Goal: Information Seeking & Learning: Check status

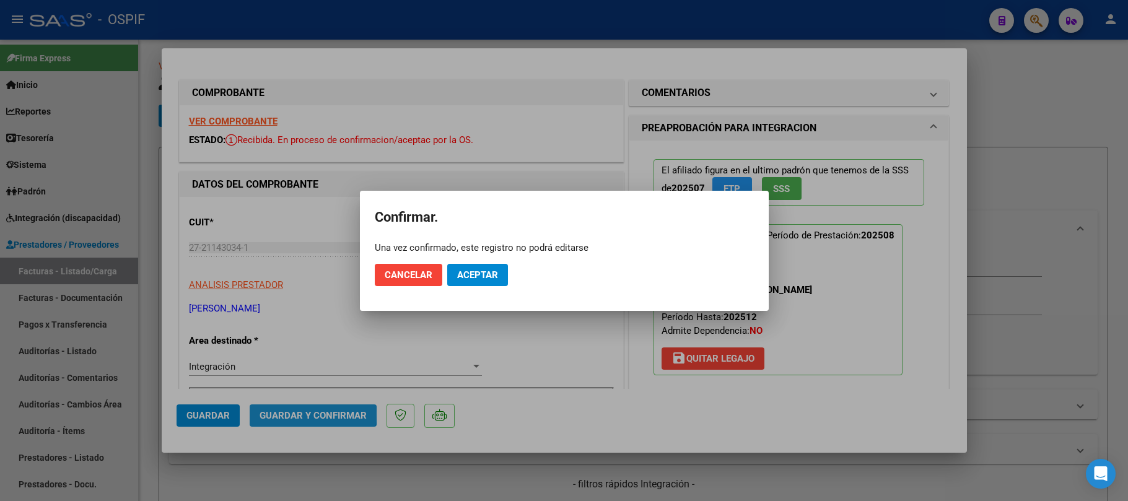
click at [473, 276] on span "Aceptar" at bounding box center [477, 274] width 41 height 11
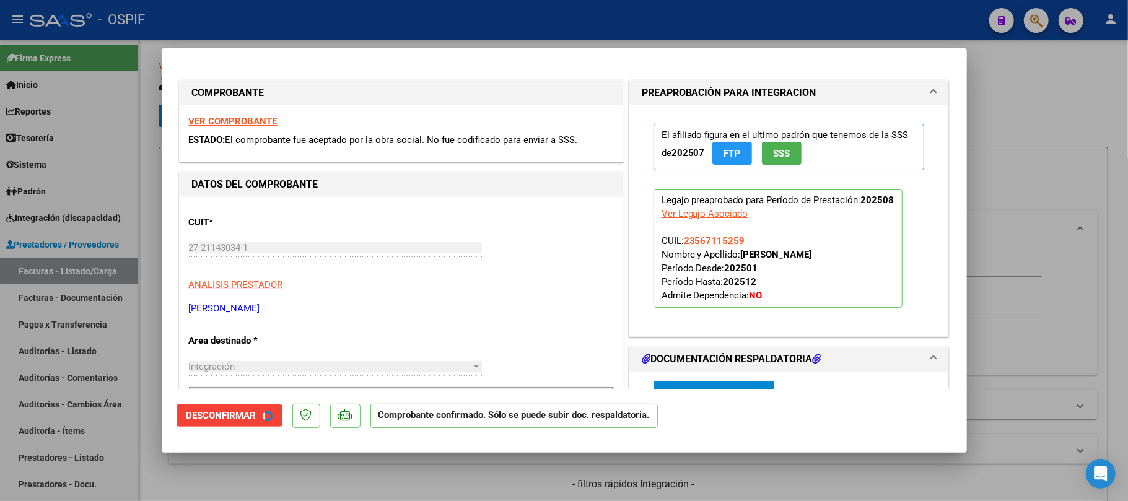
click at [350, 457] on div at bounding box center [564, 250] width 1128 height 501
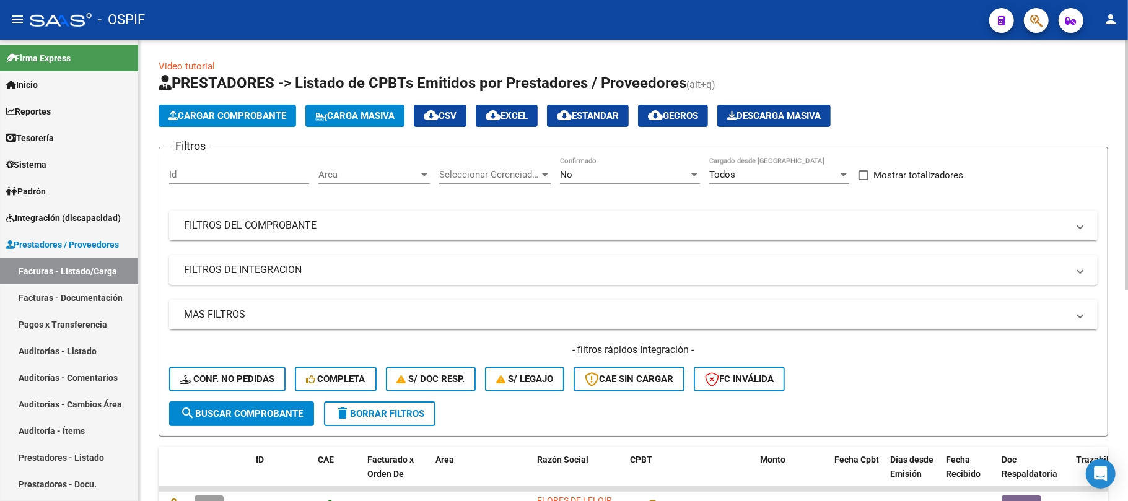
scroll to position [386, 0]
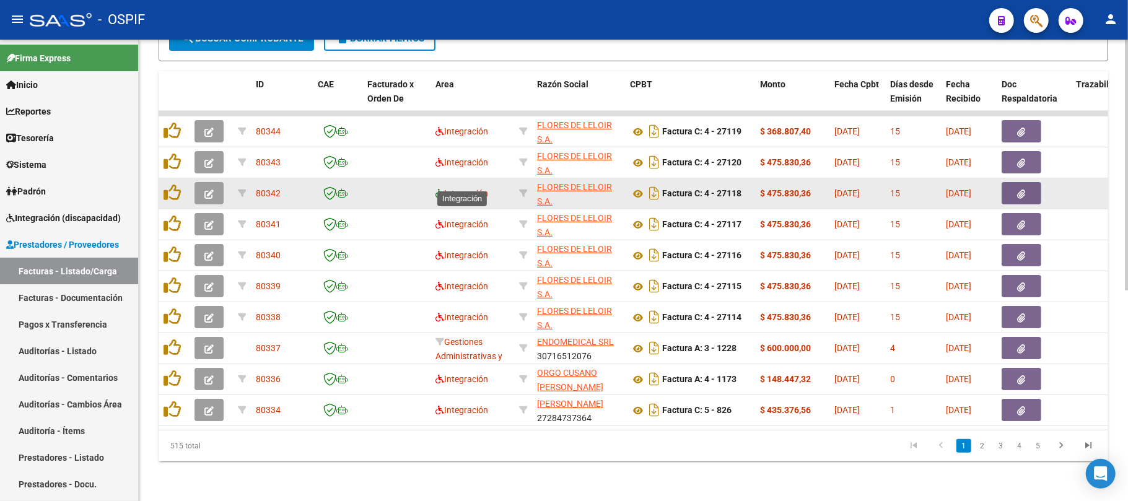
click at [434, 186] on datatable-body-cell "Integración" at bounding box center [472, 193] width 84 height 30
click at [437, 189] on icon at bounding box center [439, 193] width 9 height 9
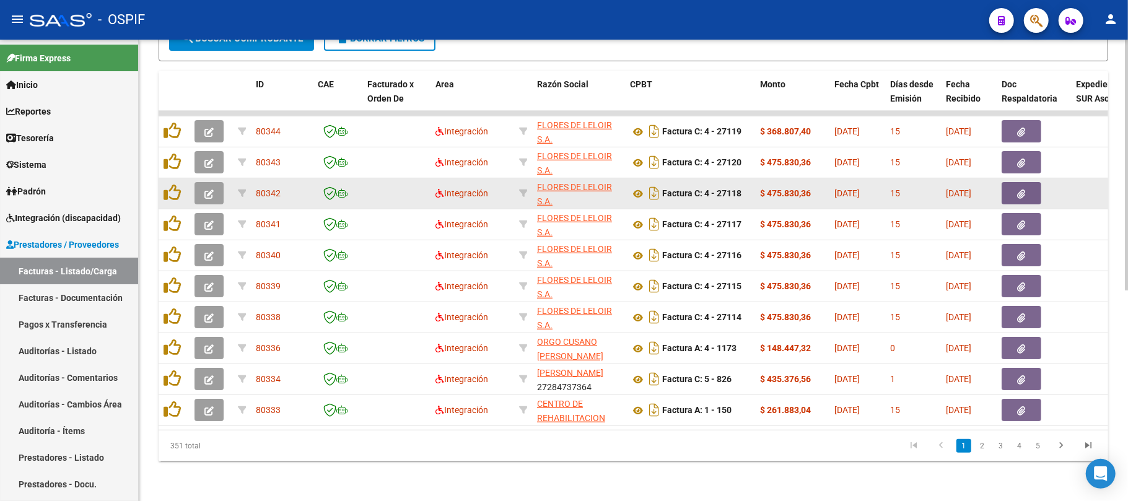
scroll to position [56, 0]
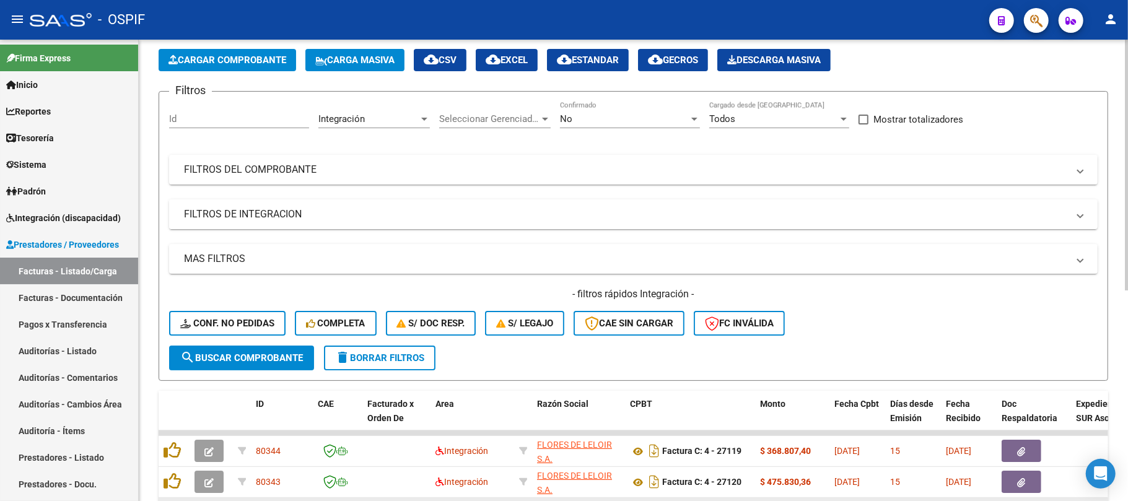
click at [297, 207] on mat-panel-title "FILTROS DE INTEGRACION" at bounding box center [626, 214] width 884 height 14
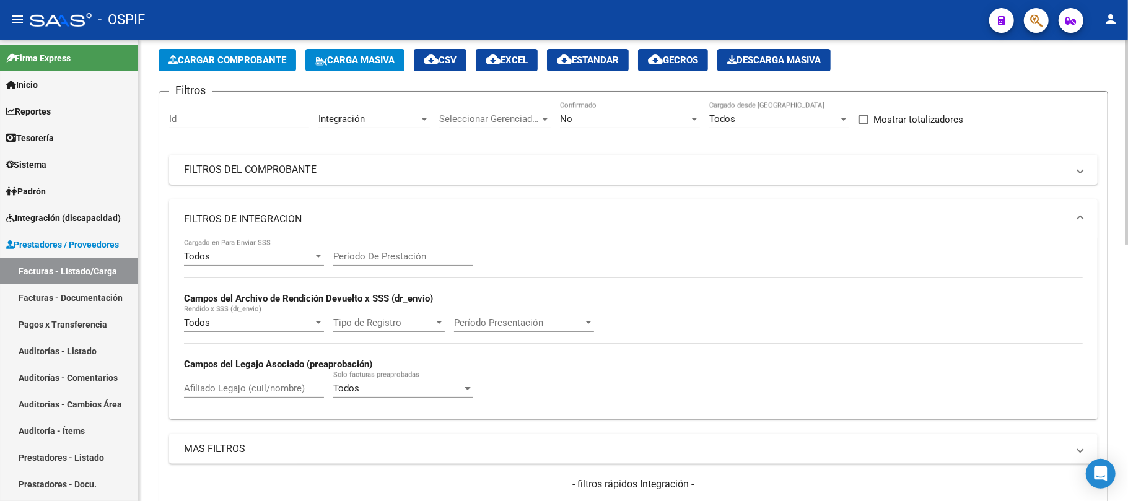
click at [297, 216] on mat-panel-title "FILTROS DE INTEGRACION" at bounding box center [626, 219] width 884 height 14
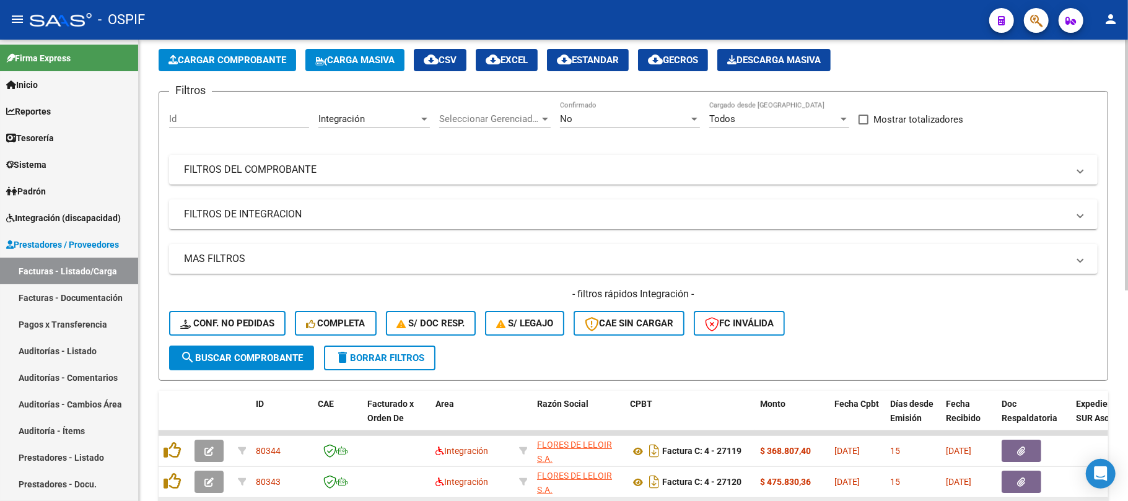
click at [291, 300] on h4 "- filtros rápidos Integración -" at bounding box center [633, 294] width 928 height 14
click at [297, 274] on div "MAS FILTROS Todos Con Doc. Respaldatoria Todos Con Trazabilidad Todos Asociado …" at bounding box center [633, 295] width 928 height 102
click at [298, 271] on mat-expansion-panel-header "MAS FILTROS" at bounding box center [633, 259] width 928 height 30
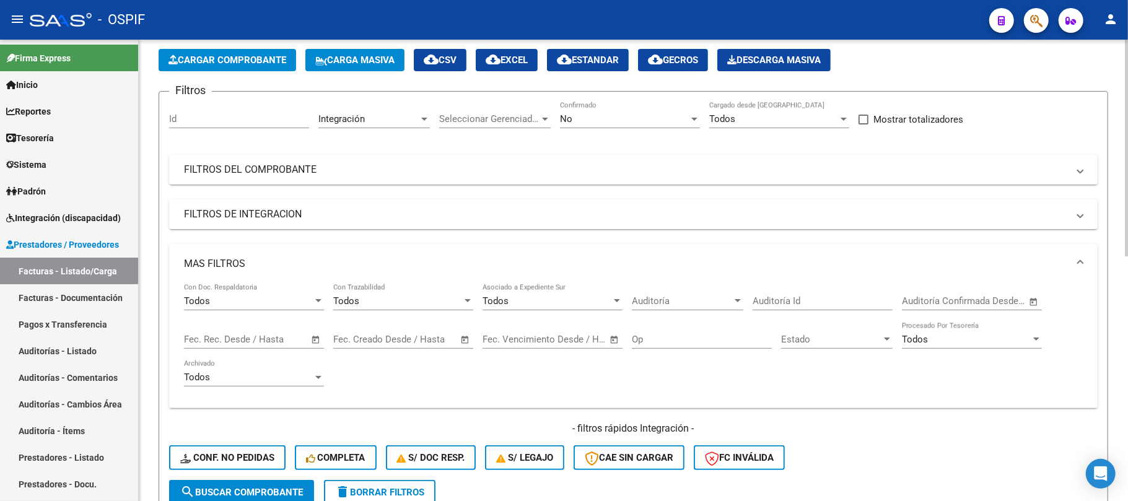
click at [239, 334] on span "–" at bounding box center [240, 339] width 6 height 11
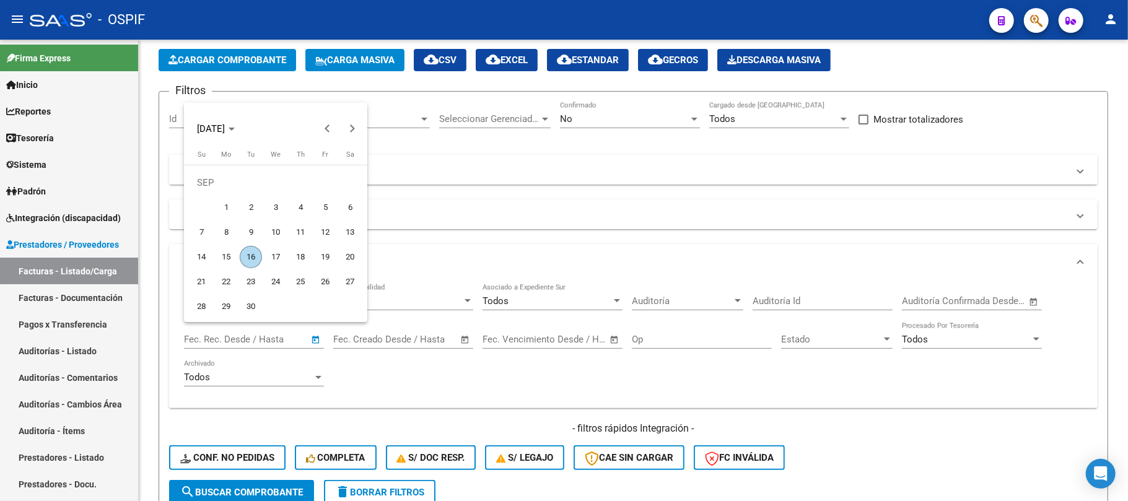
click at [227, 207] on span "1" at bounding box center [226, 207] width 22 height 22
type input "[DATE]"
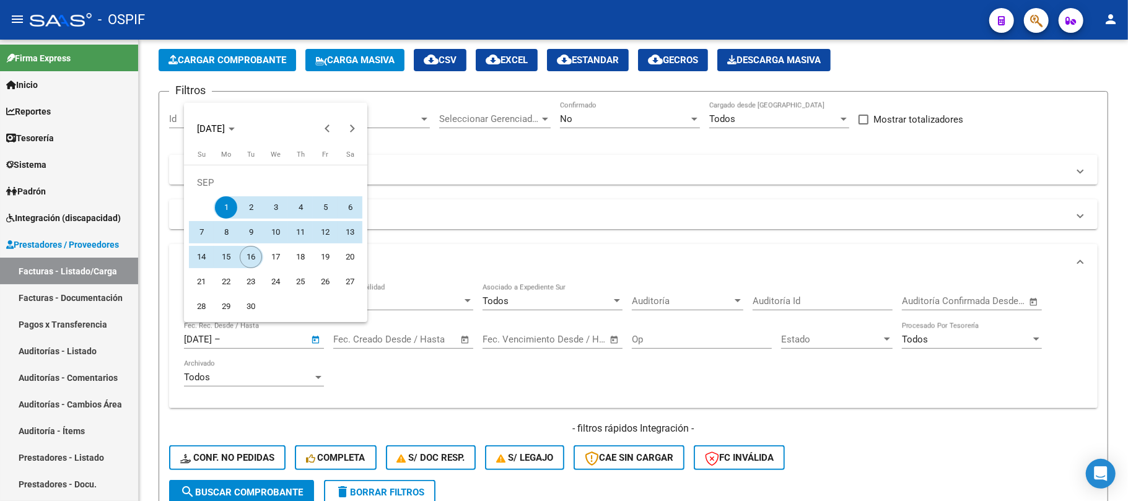
click at [249, 253] on span "16" at bounding box center [251, 257] width 22 height 22
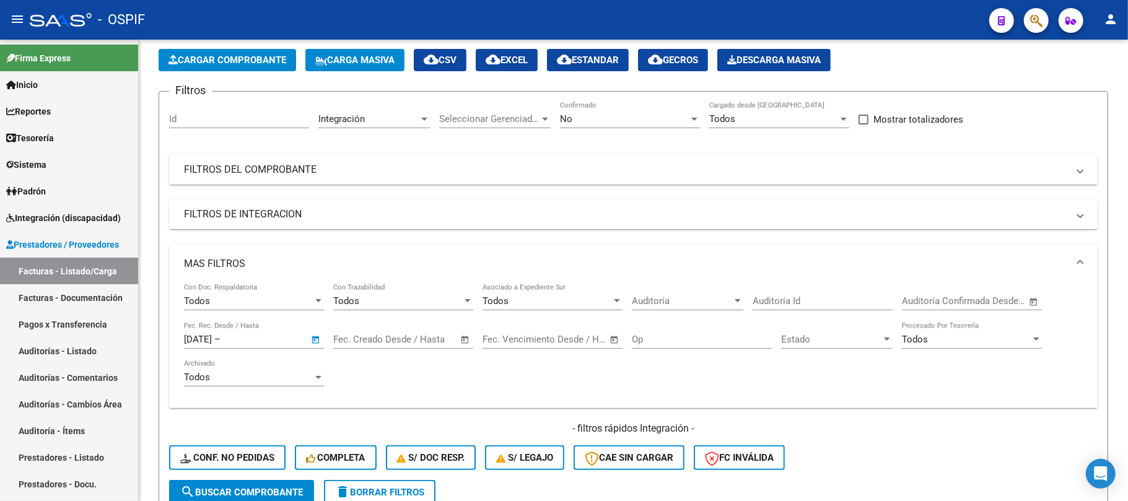
type input "[DATE]"
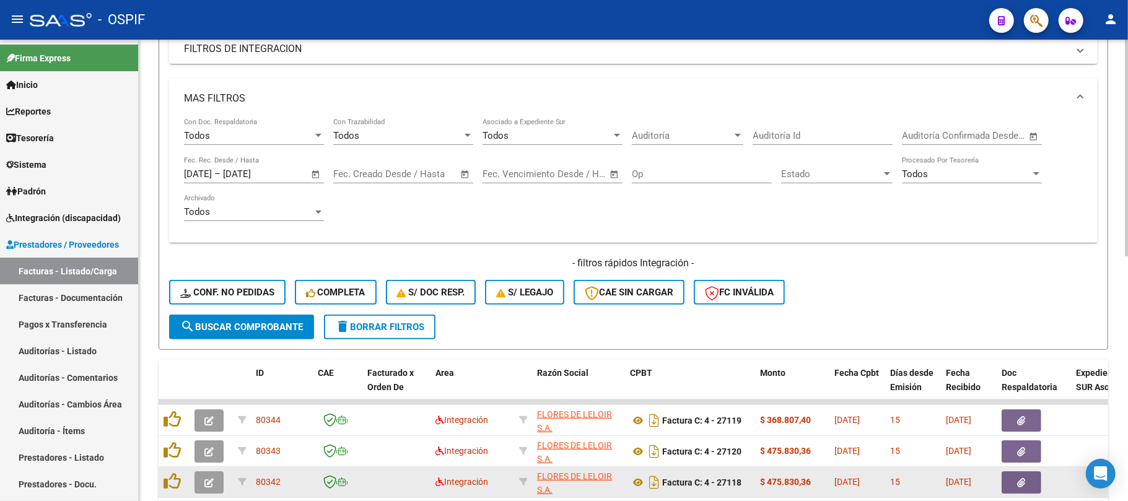
click at [281, 322] on span "search Buscar Comprobante" at bounding box center [241, 326] width 123 height 11
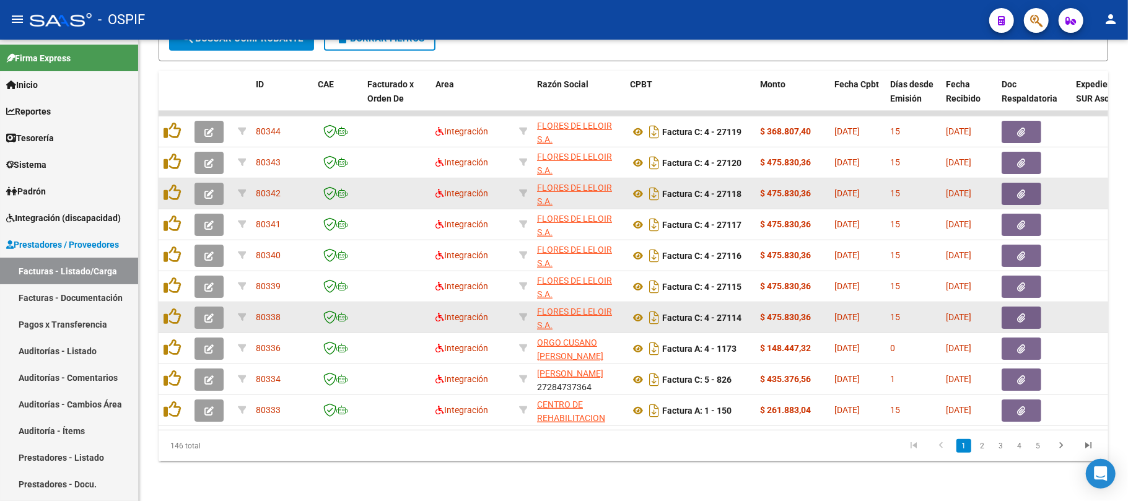
scroll to position [521, 0]
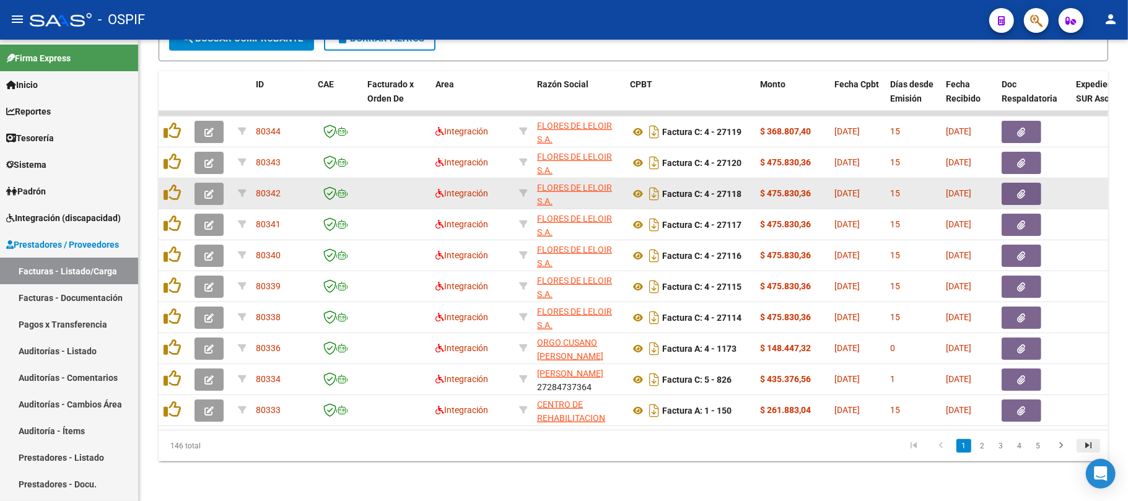
click at [1083, 443] on icon "go to last page" at bounding box center [1088, 447] width 16 height 15
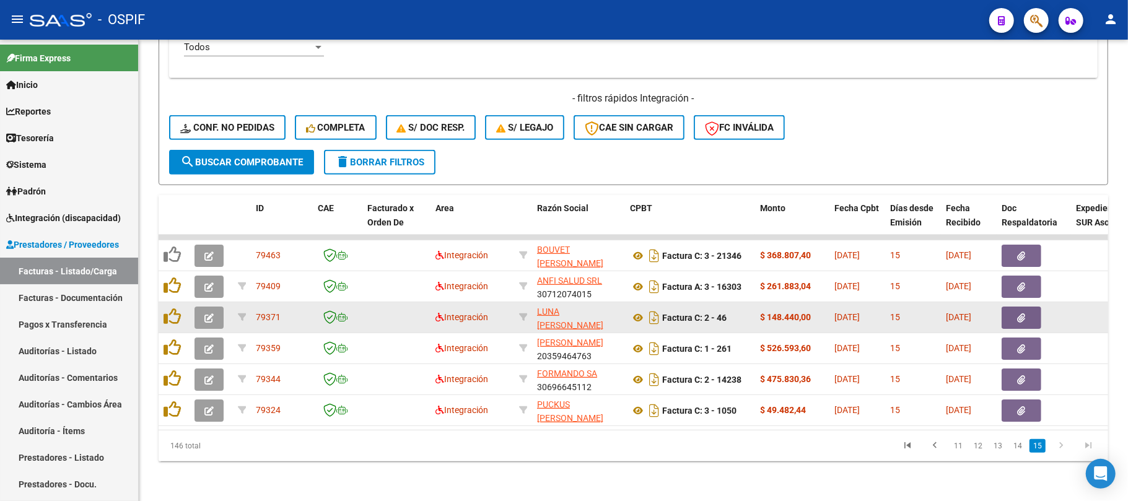
scroll to position [398, 0]
click at [952, 449] on link "11" at bounding box center [958, 446] width 16 height 14
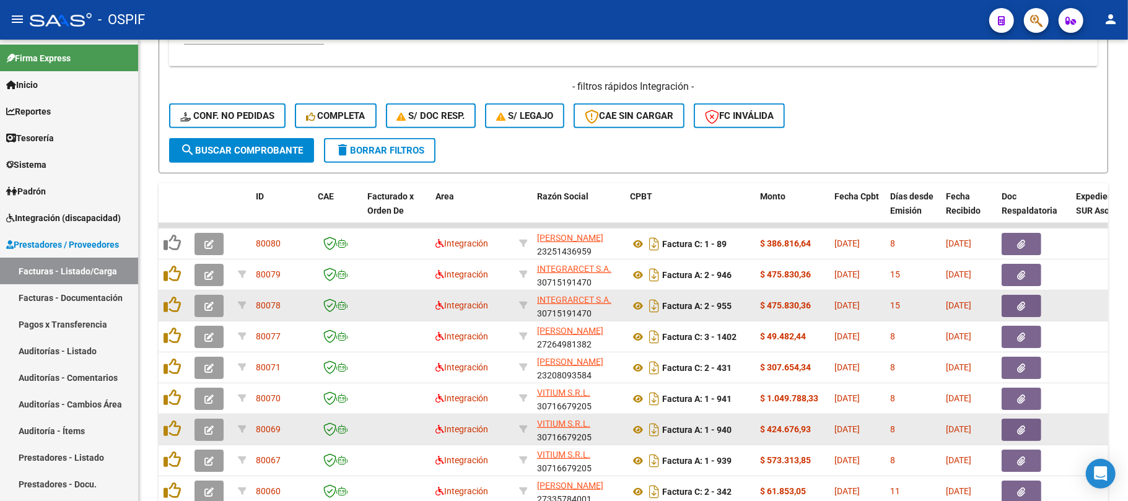
click at [354, 425] on div at bounding box center [338, 429] width 40 height 14
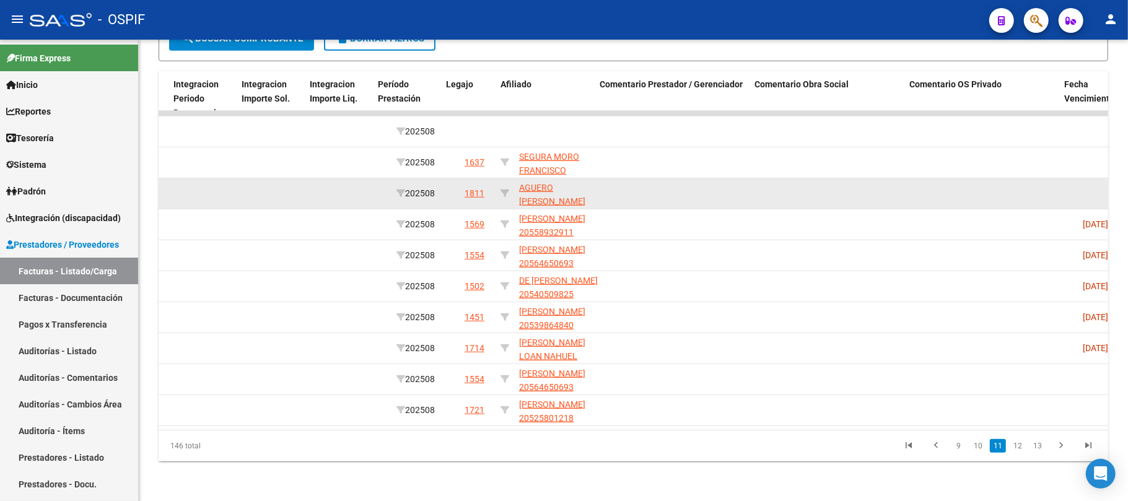
scroll to position [0, 1934]
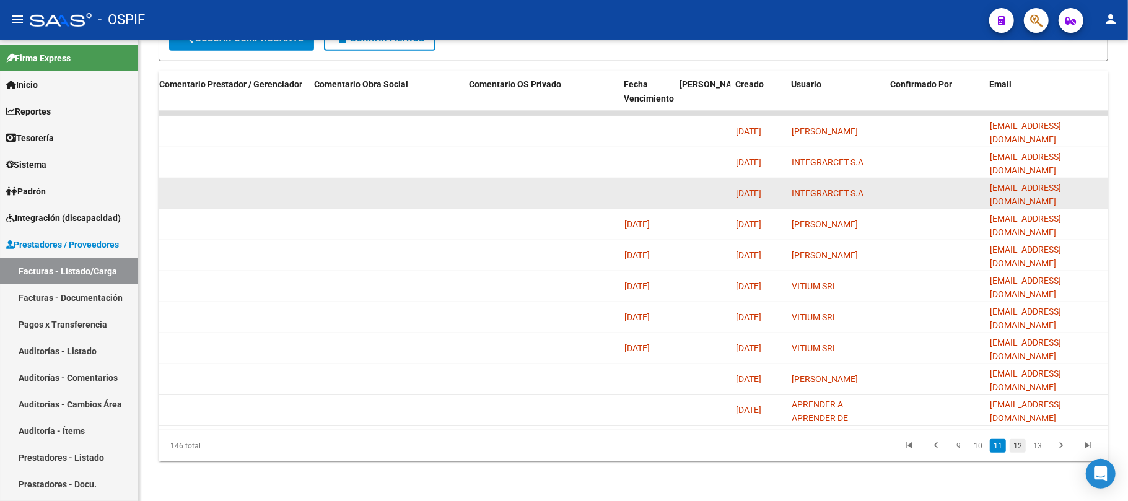
click at [1024, 444] on link "12" at bounding box center [1018, 446] width 16 height 14
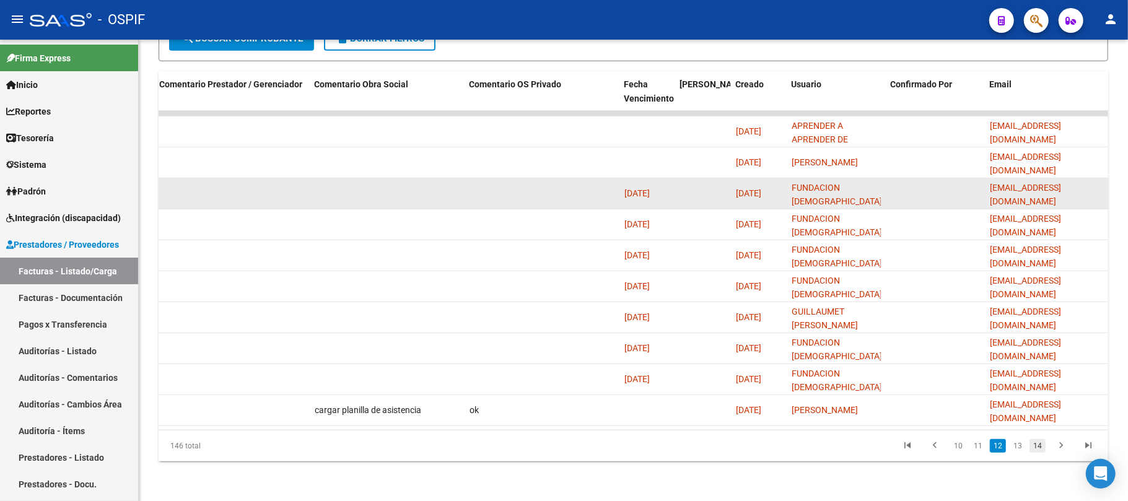
click at [1033, 443] on link "14" at bounding box center [1037, 446] width 16 height 14
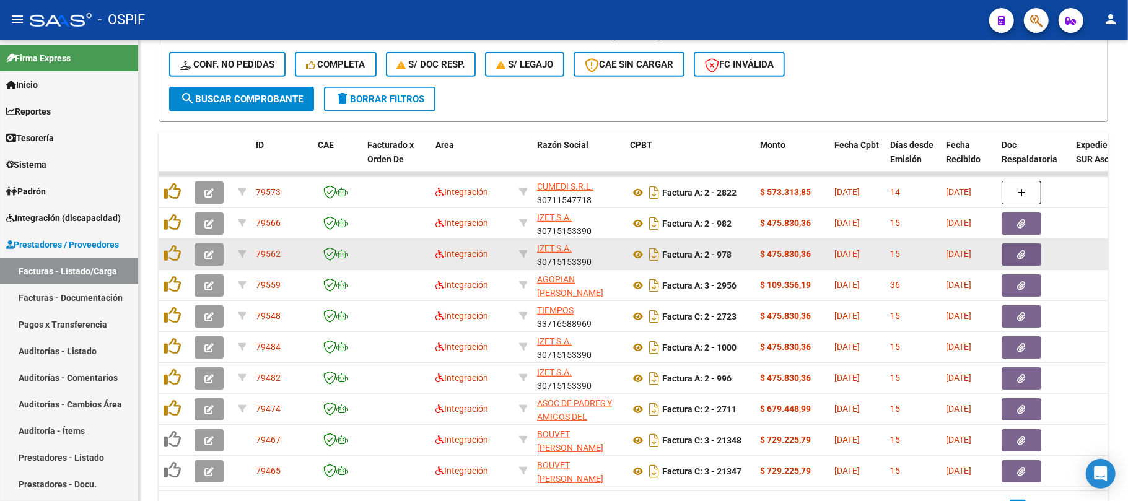
scroll to position [439, 0]
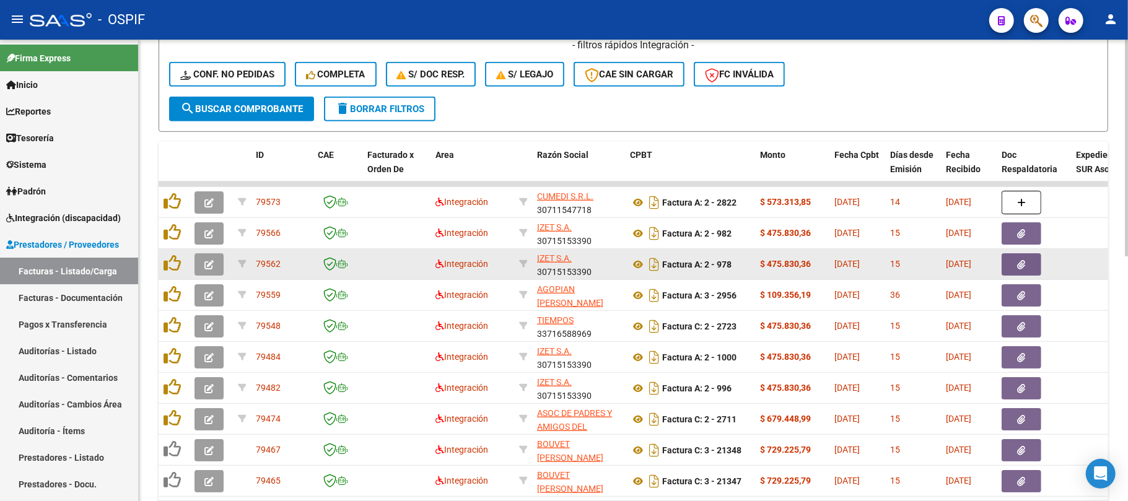
drag, startPoint x: 377, startPoint y: 100, endPoint x: 329, endPoint y: 100, distance: 47.1
click at [377, 100] on button "delete Borrar Filtros" at bounding box center [379, 109] width 111 height 25
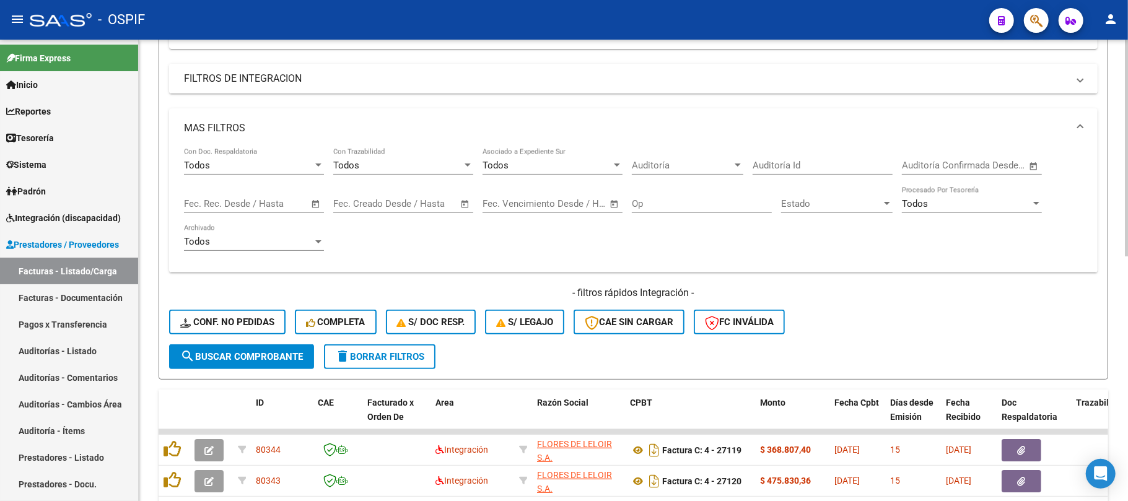
scroll to position [0, 0]
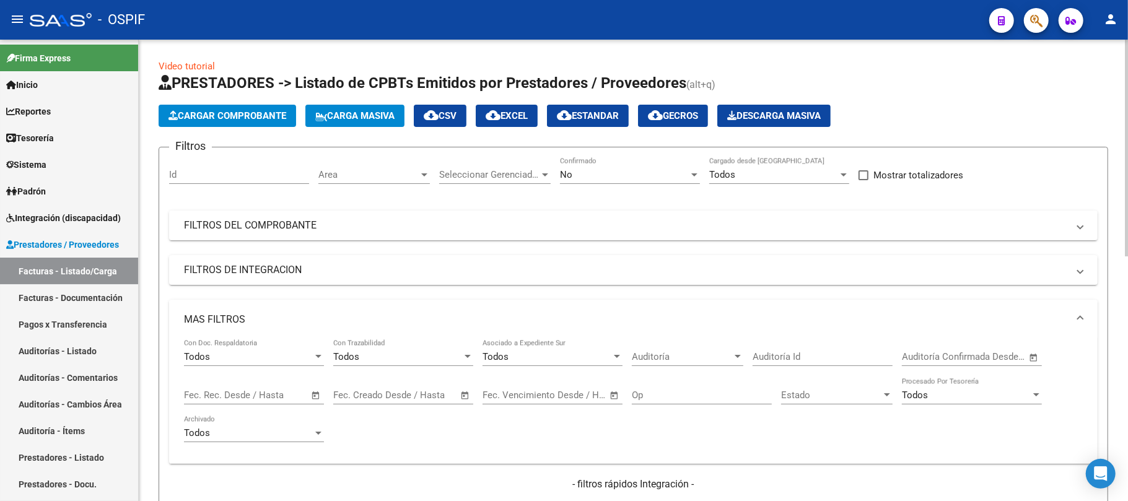
click at [260, 305] on mat-expansion-panel-header "MAS FILTROS" at bounding box center [633, 320] width 928 height 40
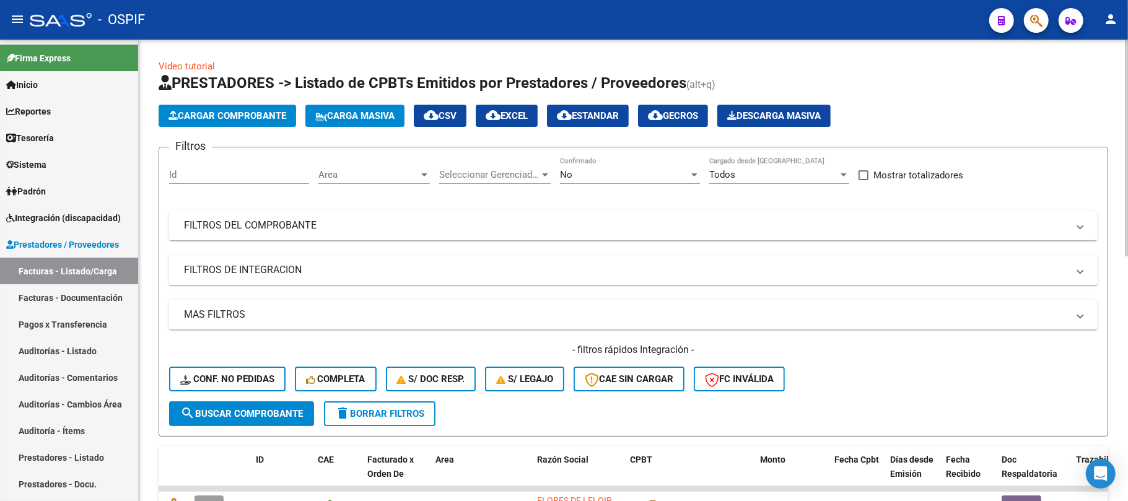
click at [357, 178] on span "Area" at bounding box center [368, 174] width 100 height 11
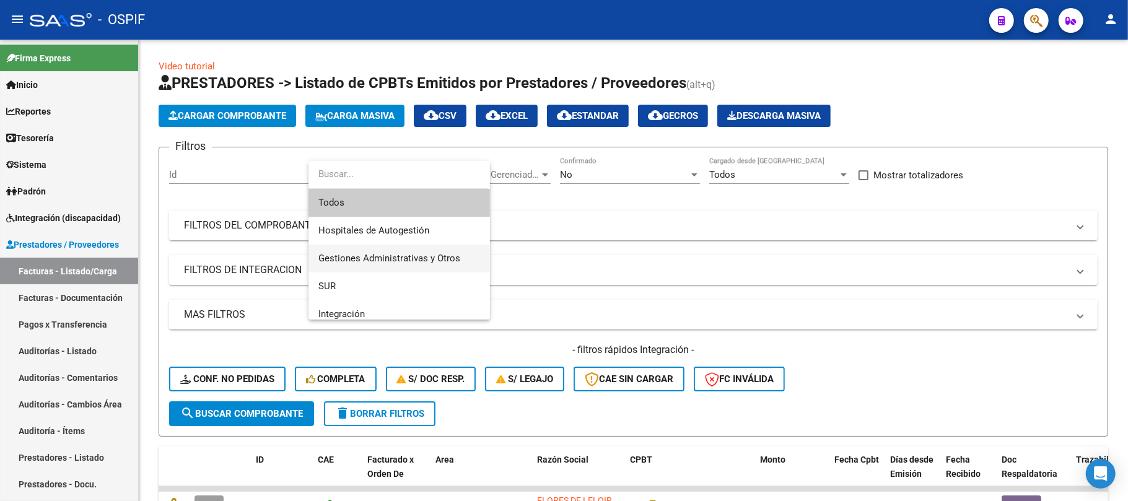
click at [392, 266] on span "Gestiones Administrativas y Otros" at bounding box center [399, 259] width 162 height 28
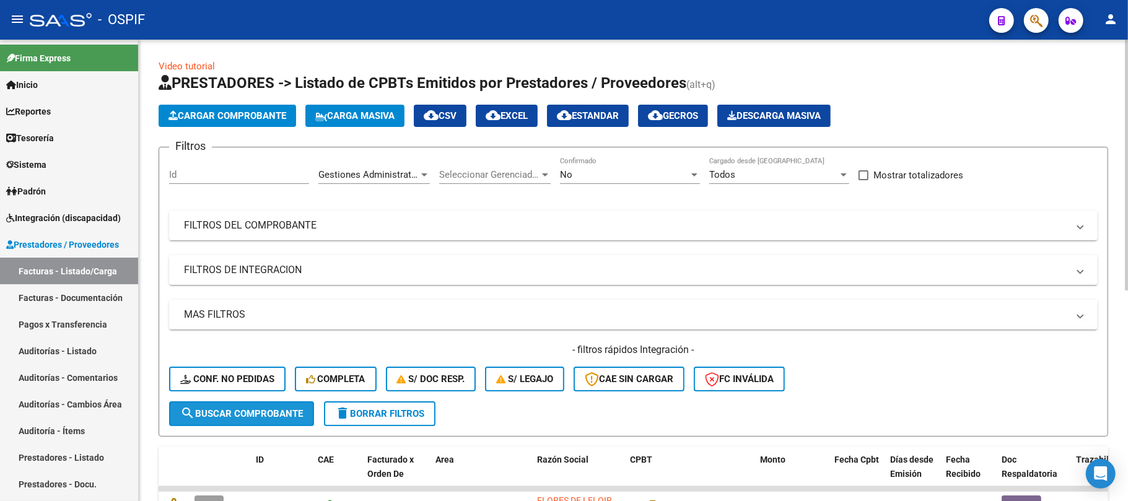
click at [261, 415] on span "search Buscar Comprobante" at bounding box center [241, 413] width 123 height 11
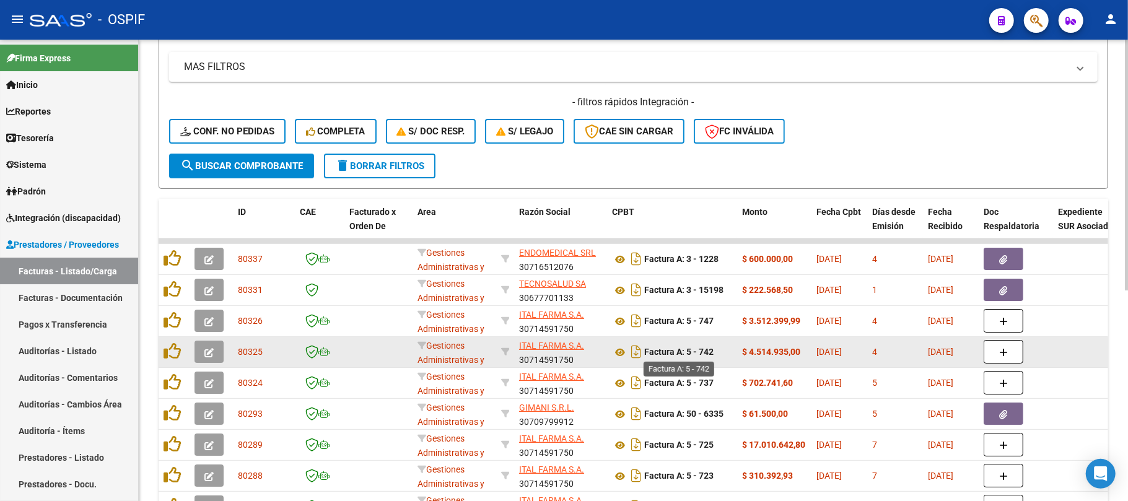
scroll to position [330, 0]
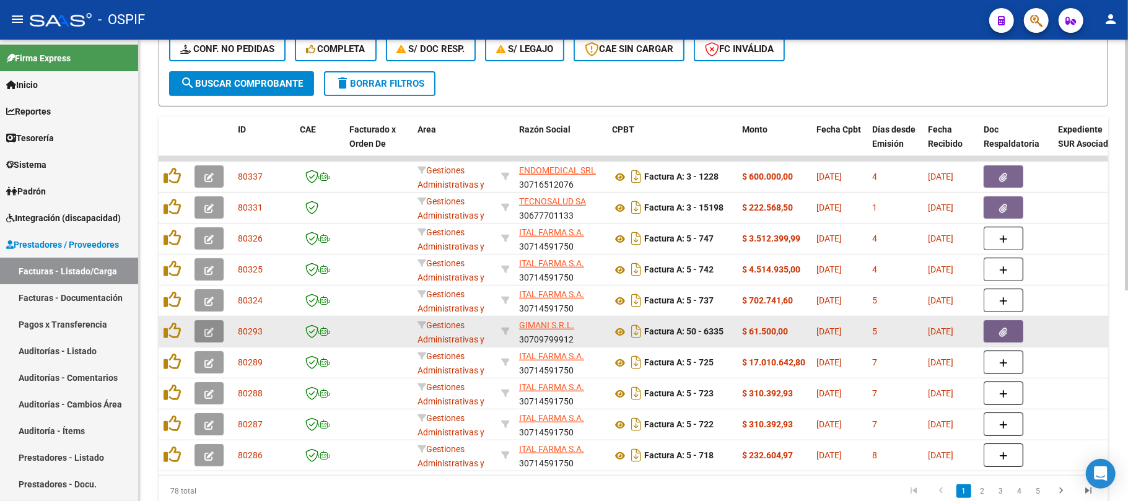
click at [216, 328] on button "button" at bounding box center [208, 331] width 29 height 22
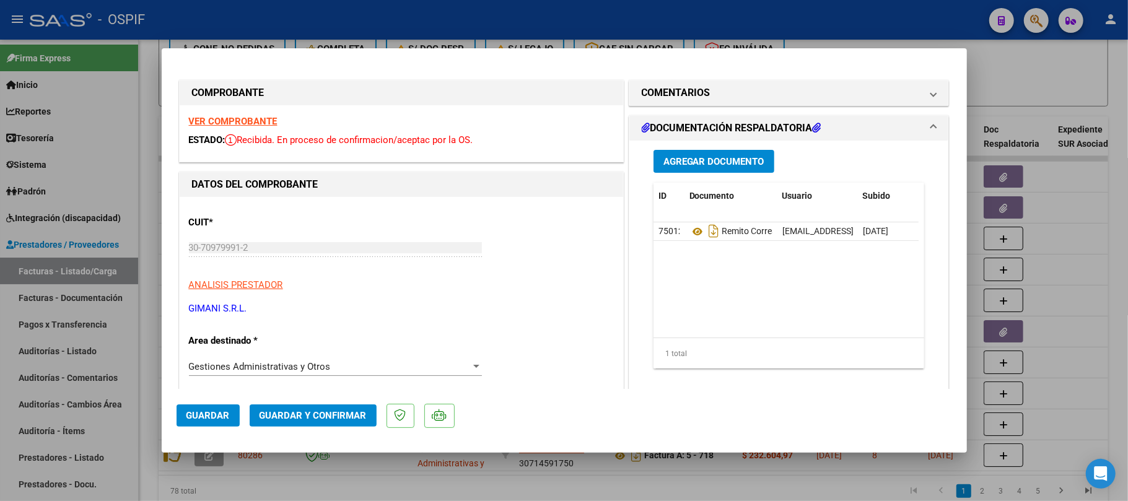
click at [334, 408] on button "Guardar y Confirmar" at bounding box center [313, 415] width 127 height 22
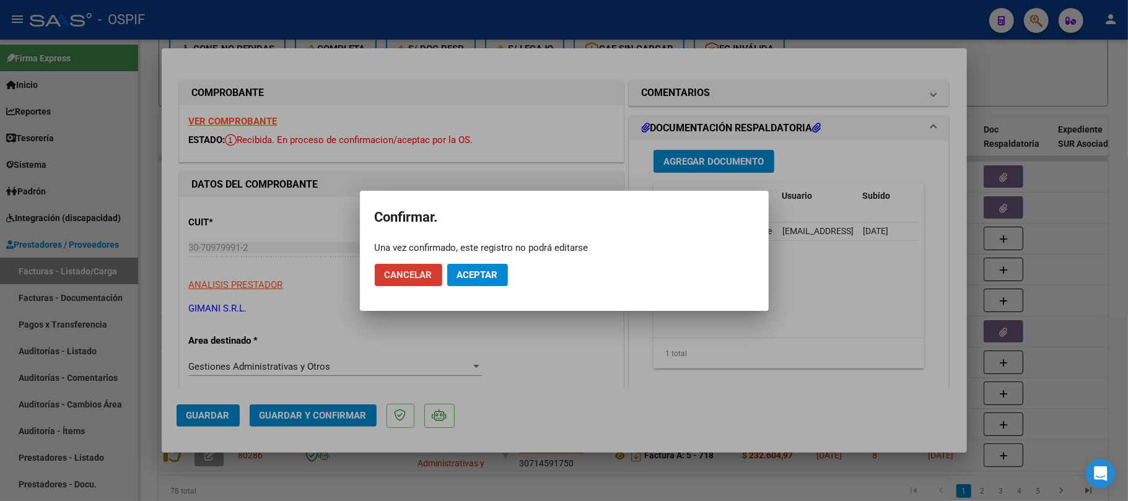
click at [482, 275] on span "Aceptar" at bounding box center [477, 274] width 41 height 11
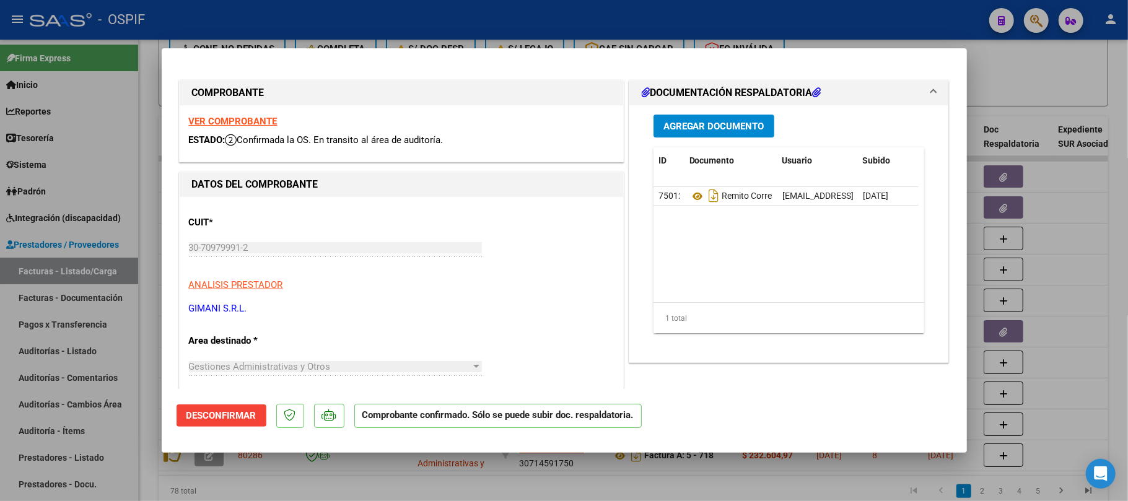
click at [614, 476] on div at bounding box center [564, 250] width 1128 height 501
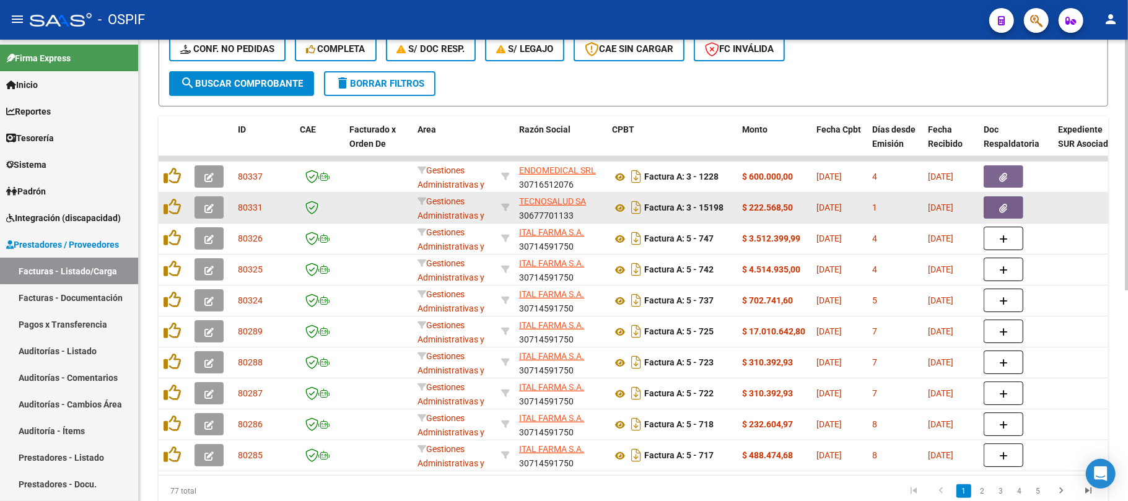
click at [217, 206] on button "button" at bounding box center [208, 207] width 29 height 22
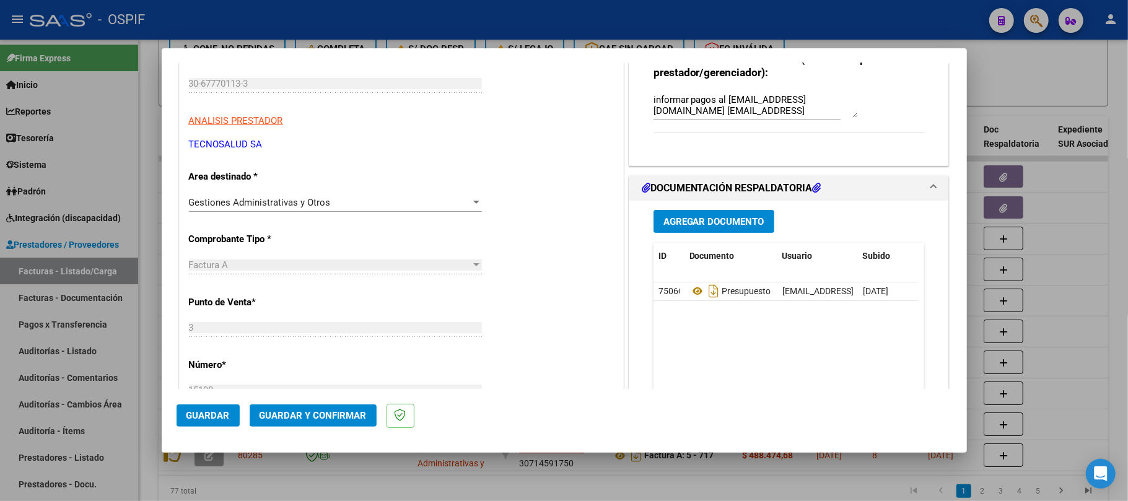
scroll to position [165, 0]
click at [310, 409] on button "Guardar y Confirmar" at bounding box center [313, 415] width 127 height 22
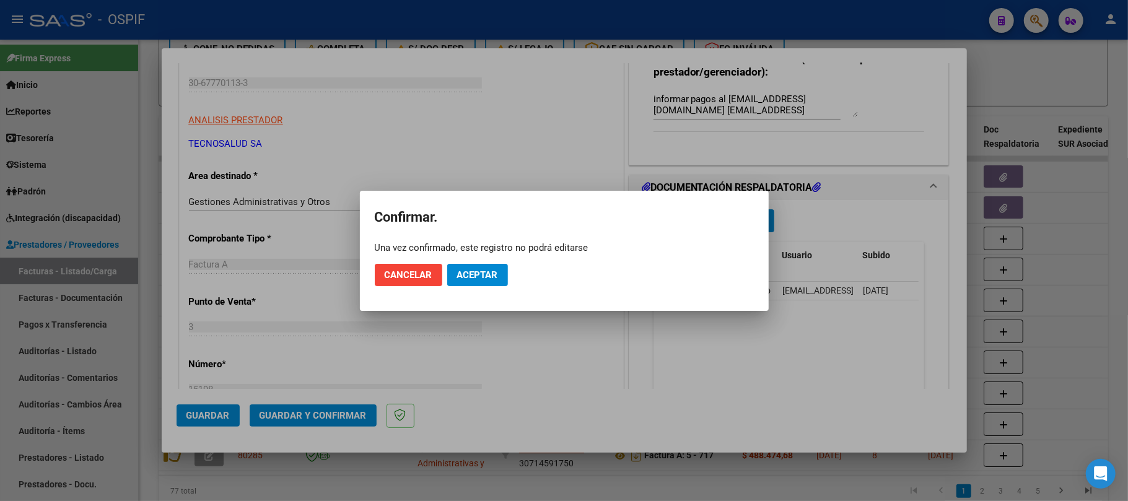
click at [481, 266] on mat-dialog-actions "Cancelar Aceptar" at bounding box center [564, 275] width 379 height 42
click at [481, 269] on span "Aceptar" at bounding box center [477, 274] width 41 height 11
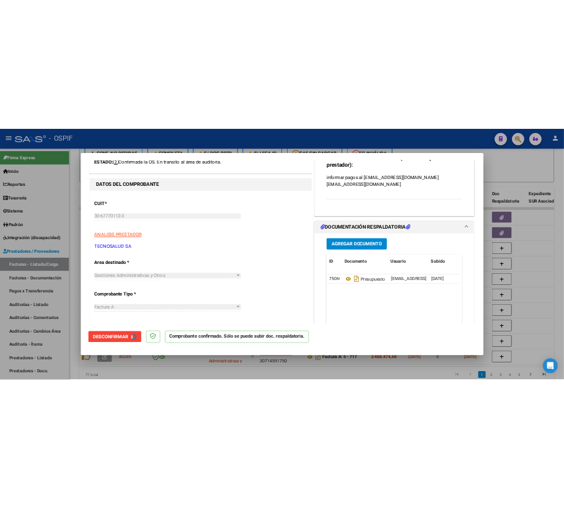
scroll to position [0, 0]
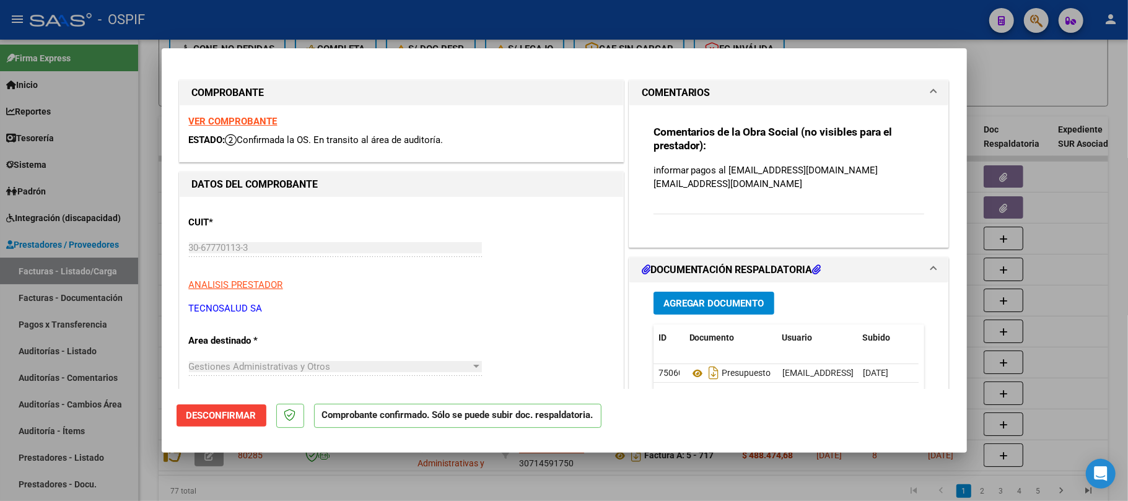
drag, startPoint x: 761, startPoint y: 188, endPoint x: 638, endPoint y: 166, distance: 125.2
click at [644, 166] on div "Comentarios de la Obra Social (no visibles para el prestador): informar pagos a…" at bounding box center [789, 171] width 290 height 132
copy p "informar pagos al [EMAIL_ADDRESS][DOMAIN_NAME] [EMAIL_ADDRESS][DOMAIN_NAME]"
click at [606, 486] on div at bounding box center [564, 250] width 1128 height 501
type input "$ 0,00"
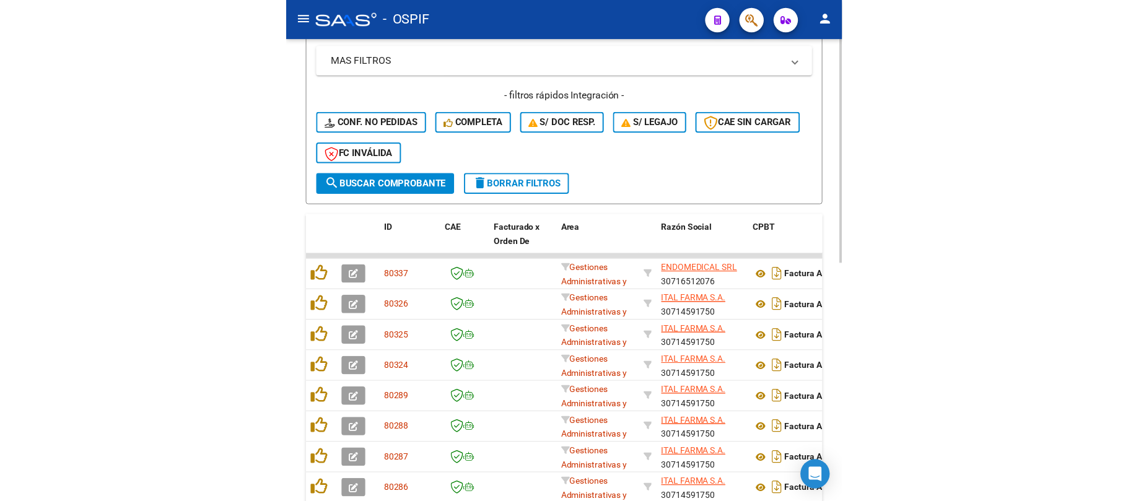
scroll to position [295, 0]
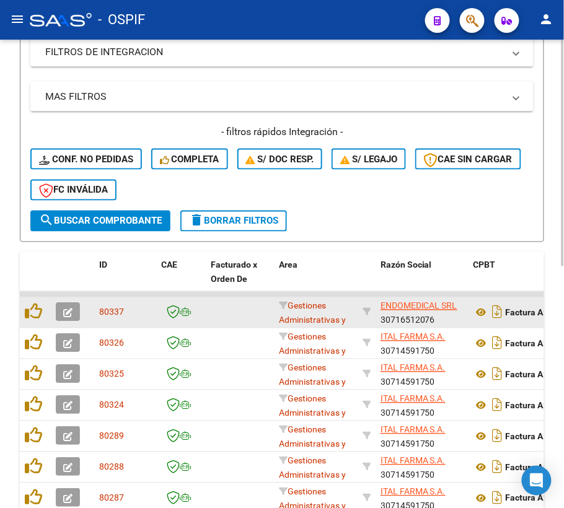
drag, startPoint x: 456, startPoint y: 305, endPoint x: 375, endPoint y: 300, distance: 81.3
click at [375, 300] on datatable-body-cell "ENDOMEDICAL SRL 30716512076" at bounding box center [421, 312] width 93 height 30
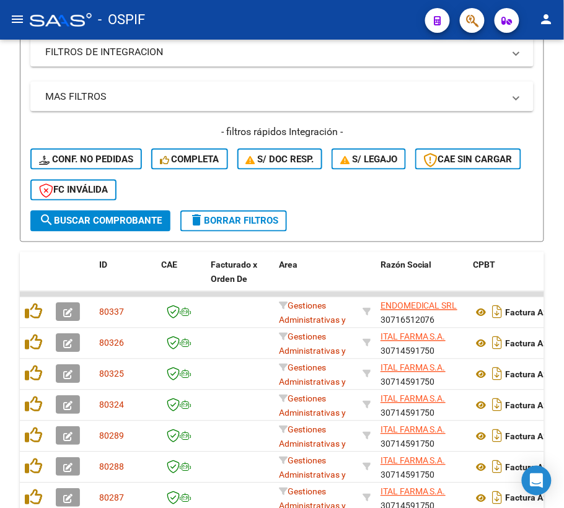
copy span "ENDOMEDICAL SRL"
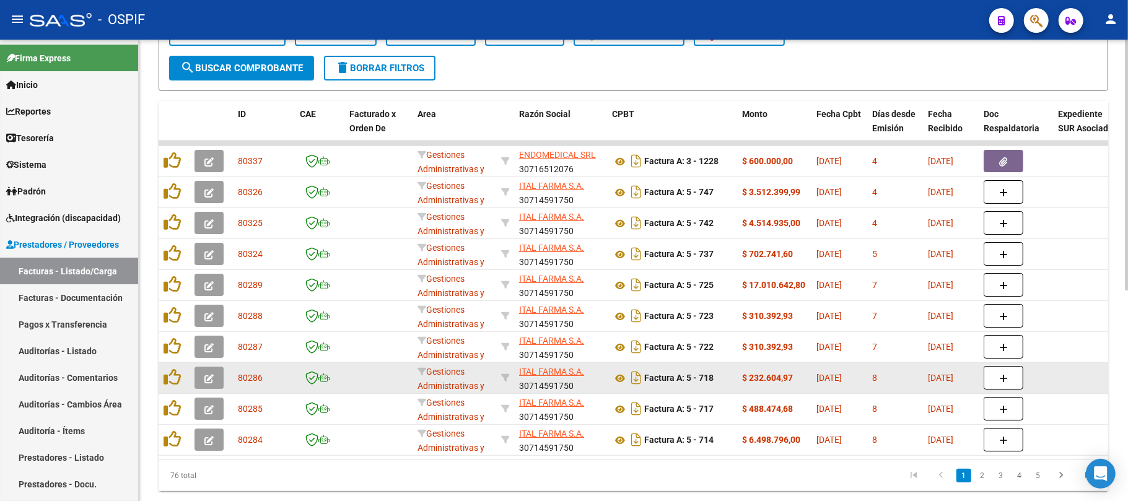
scroll to position [383, 0]
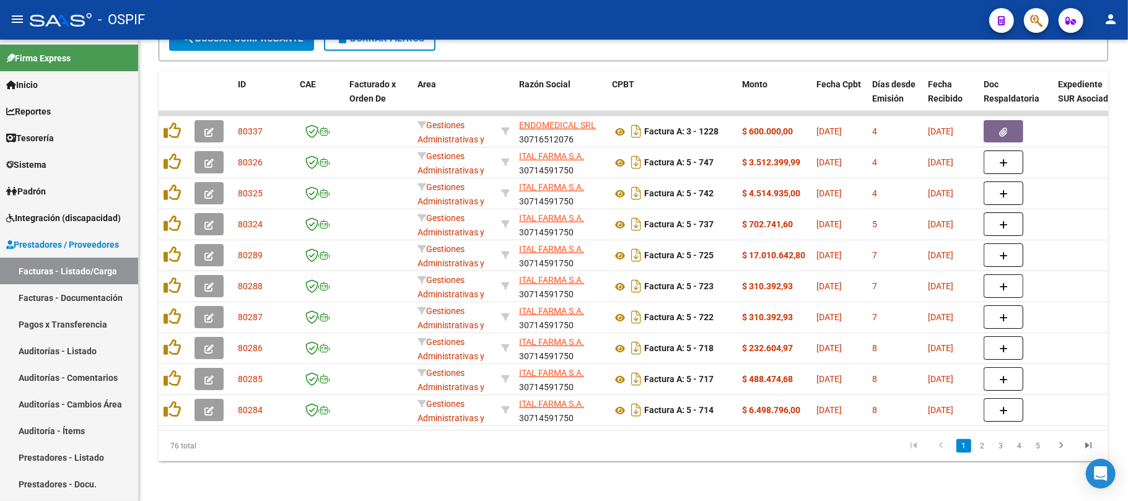
click at [427, 452] on datatable-pager "1 2 3 4 5" at bounding box center [726, 445] width 749 height 21
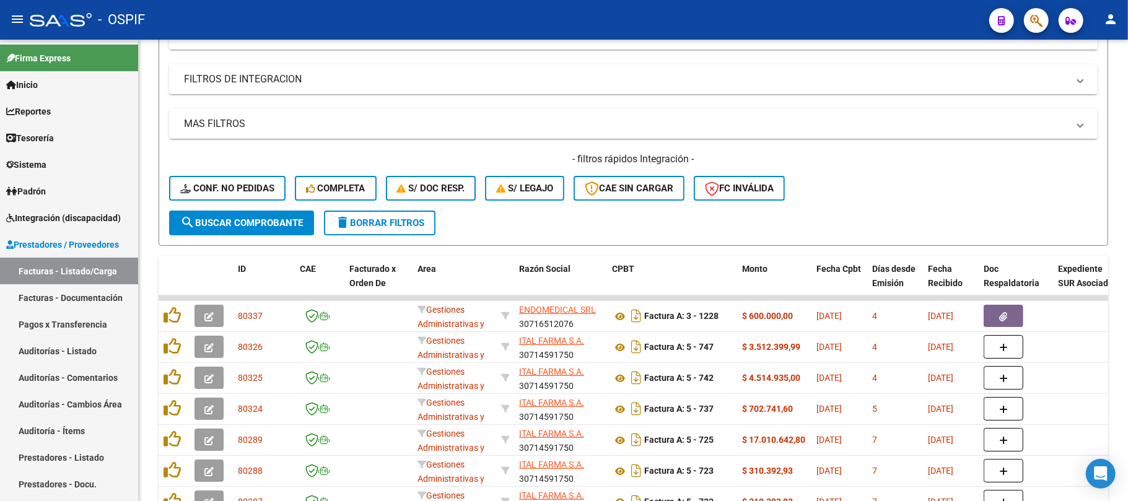
scroll to position [0, 0]
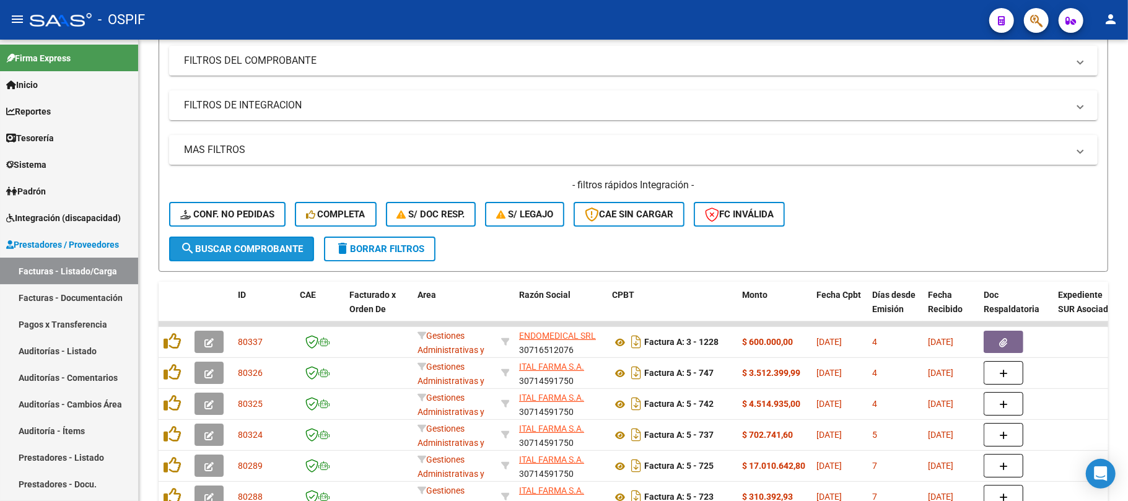
click at [271, 248] on span "search Buscar Comprobante" at bounding box center [241, 248] width 123 height 11
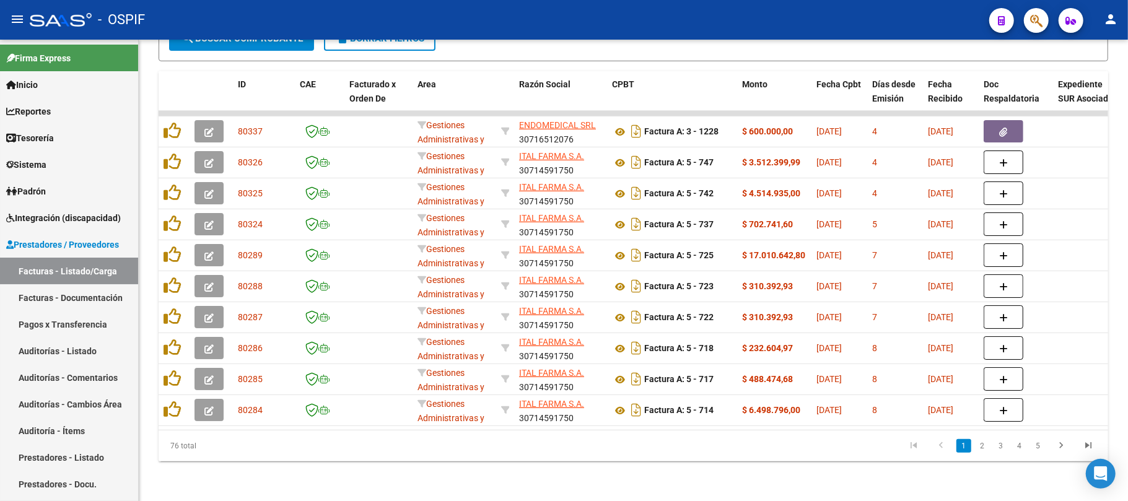
scroll to position [386, 0]
click at [985, 442] on link "2" at bounding box center [982, 446] width 15 height 14
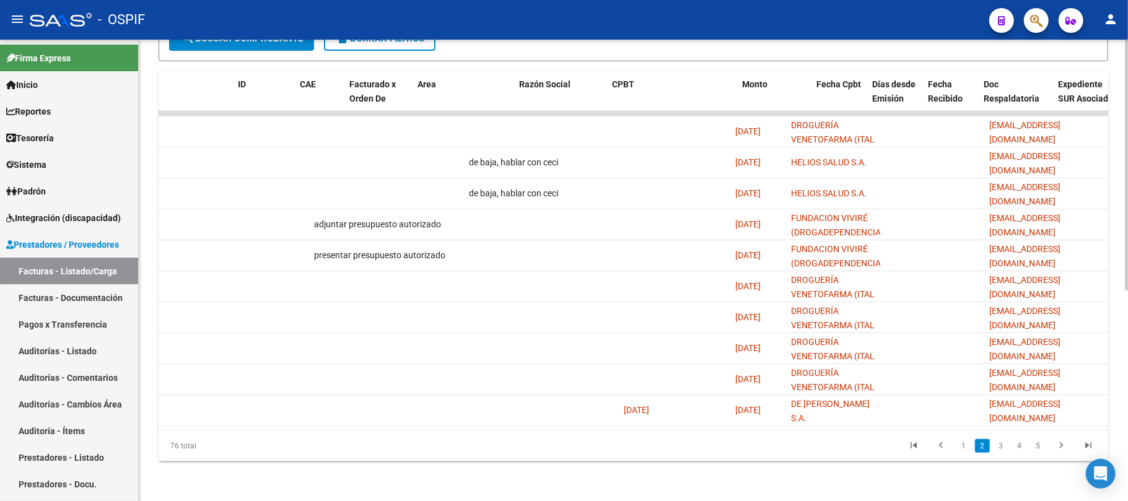
scroll to position [0, 0]
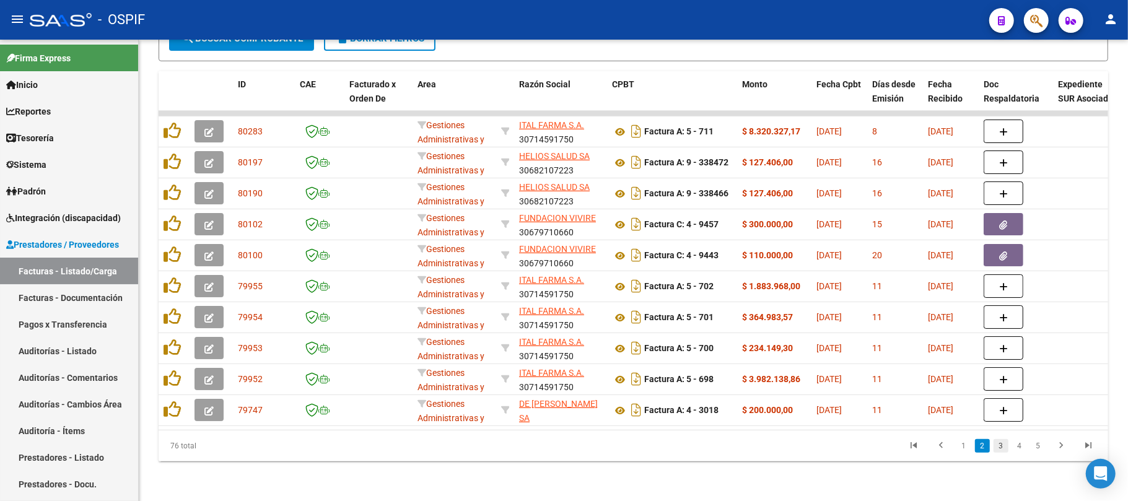
click at [999, 448] on link "3" at bounding box center [1000, 446] width 15 height 14
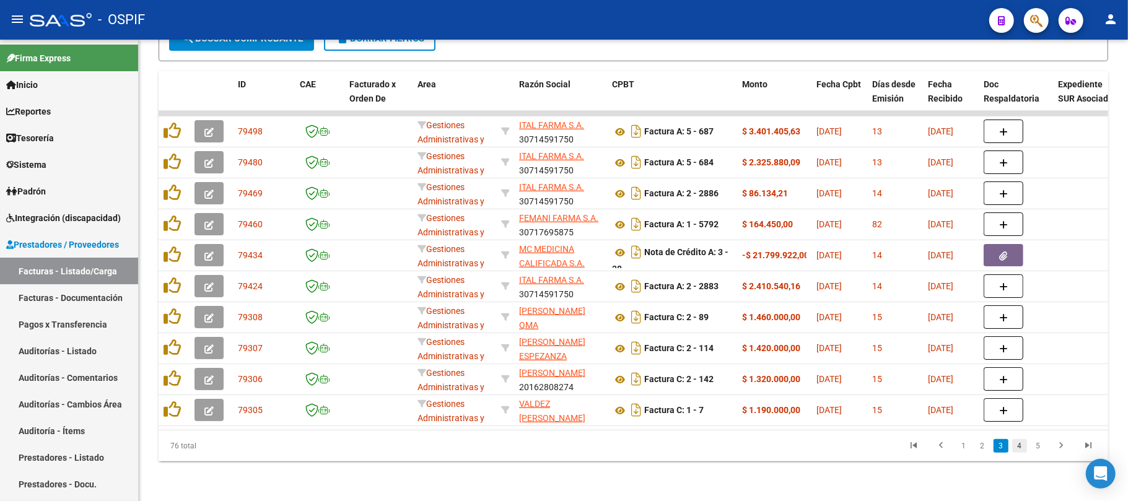
click at [1023, 442] on link "4" at bounding box center [1019, 446] width 15 height 14
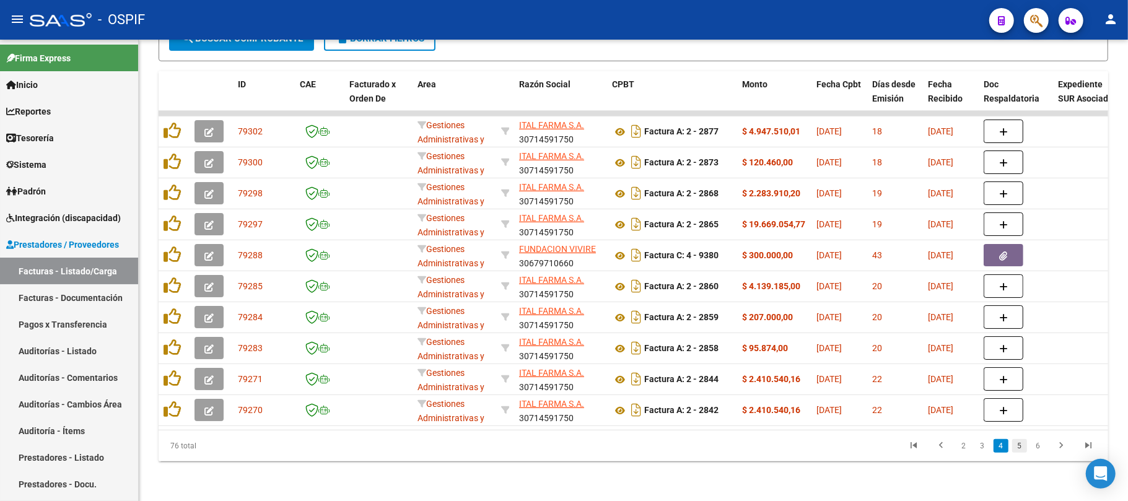
click at [1019, 444] on link "5" at bounding box center [1019, 446] width 15 height 14
click at [1022, 448] on link "6" at bounding box center [1019, 446] width 15 height 14
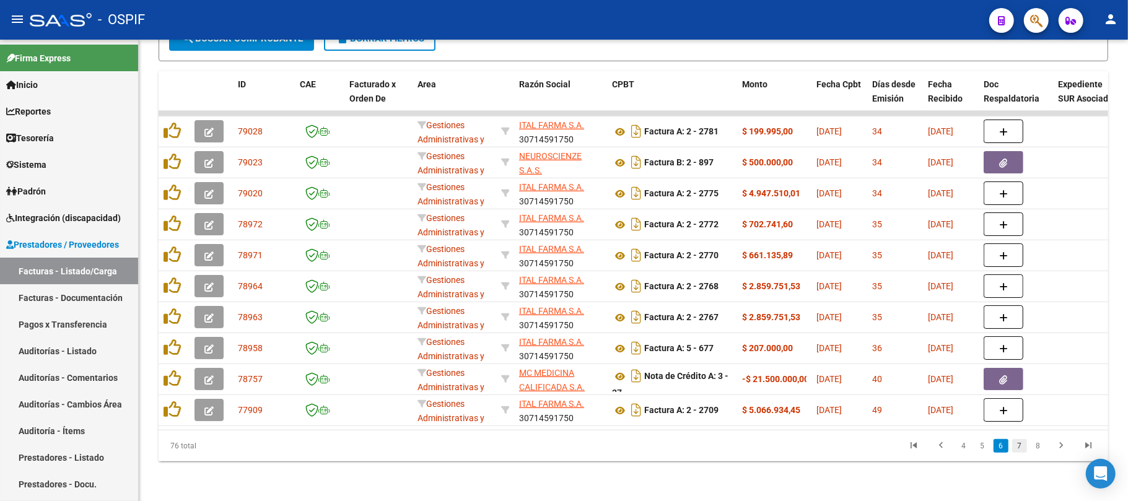
click at [1019, 442] on link "7" at bounding box center [1019, 446] width 15 height 14
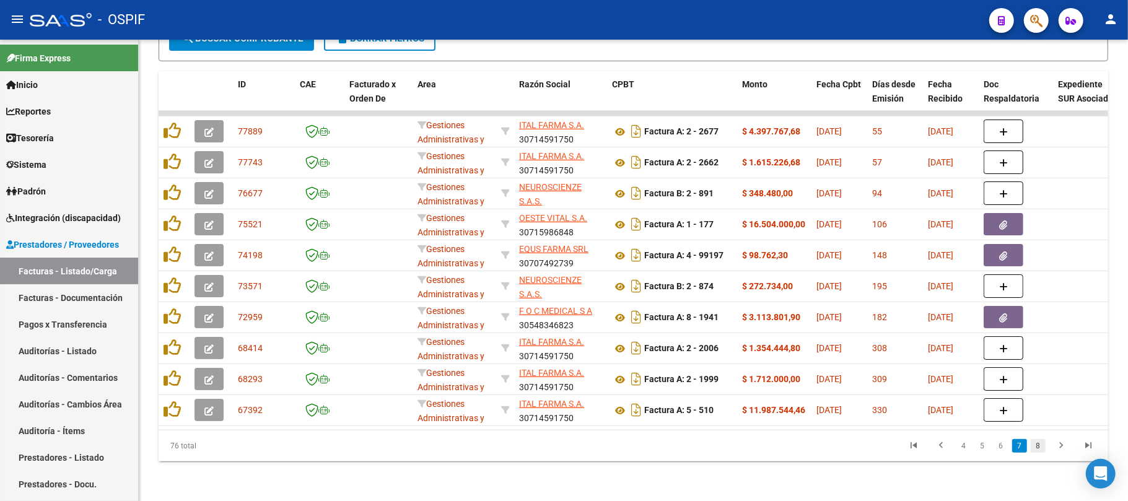
click at [1037, 448] on link "8" at bounding box center [1038, 446] width 15 height 14
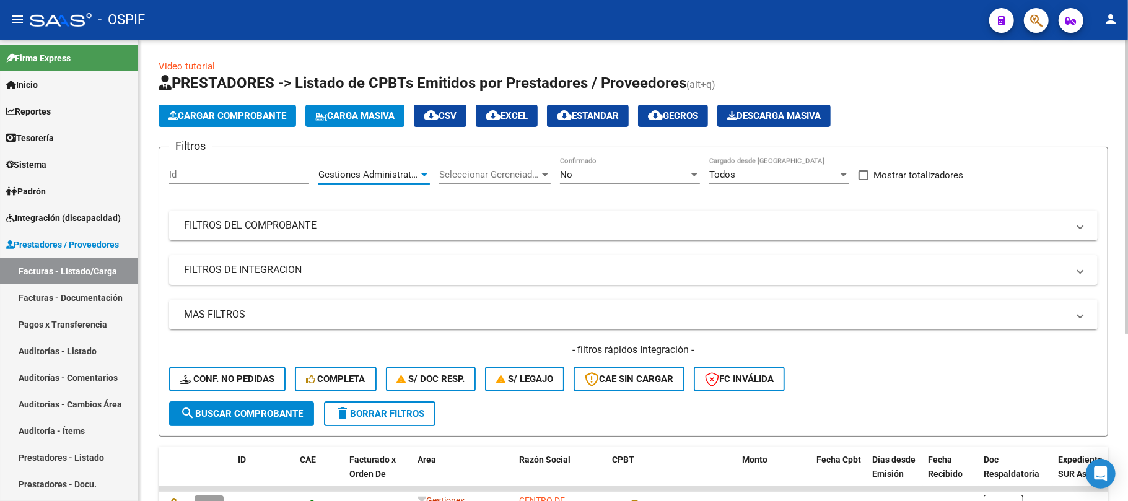
click at [375, 171] on span "Gestiones Administrativas y Otros" at bounding box center [389, 174] width 142 height 11
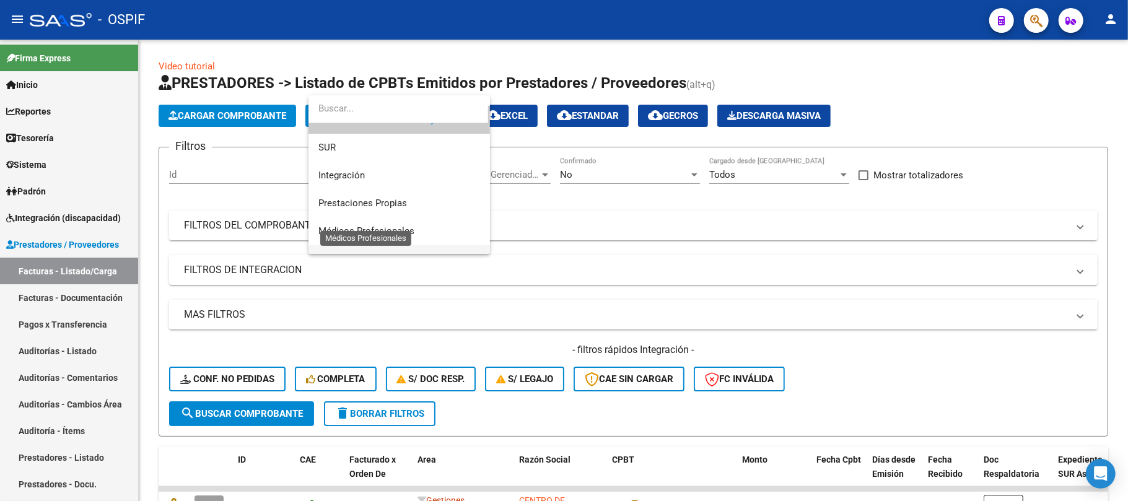
scroll to position [100, 0]
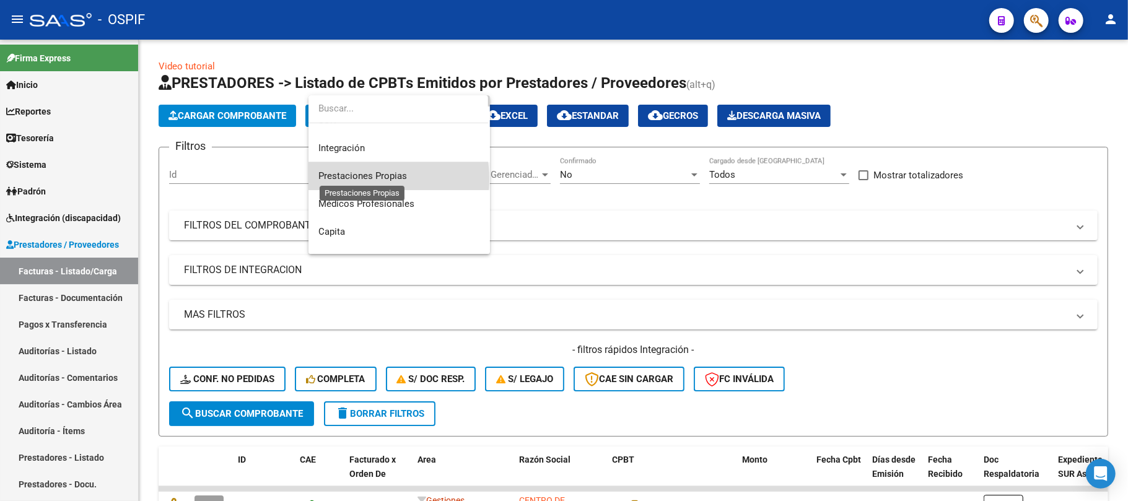
click at [364, 178] on span "Prestaciones Propias" at bounding box center [362, 175] width 89 height 11
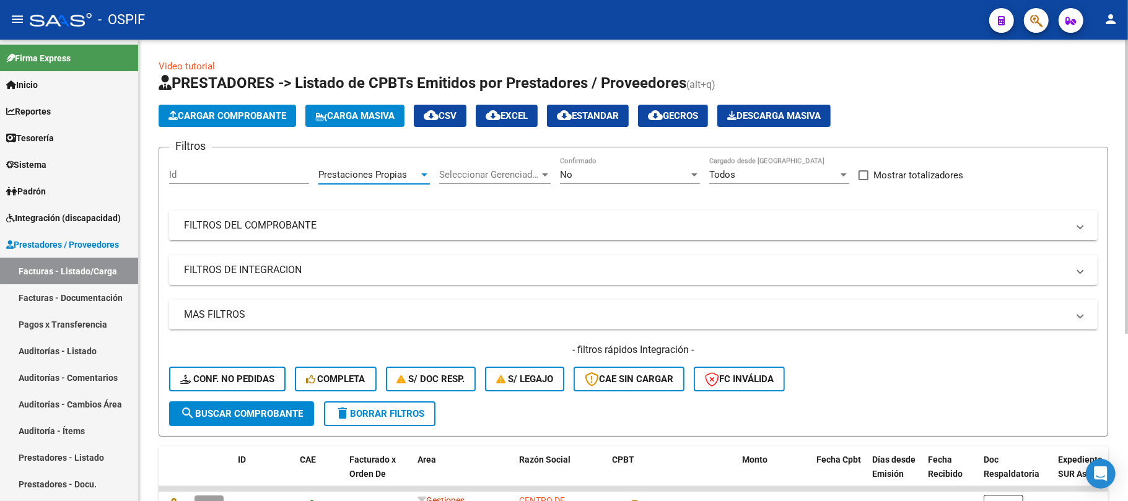
click at [268, 414] on span "search Buscar Comprobante" at bounding box center [241, 413] width 123 height 11
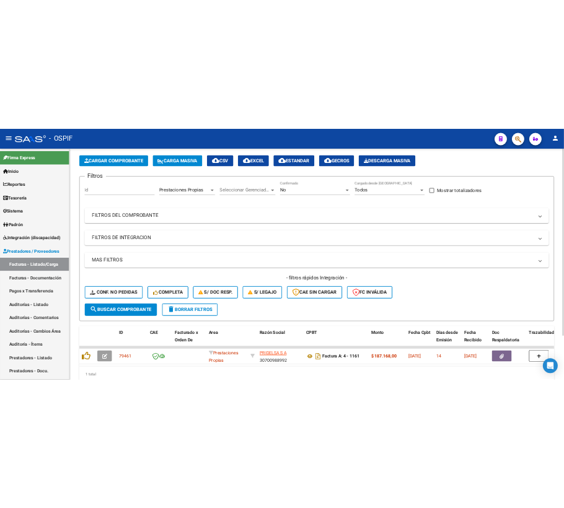
scroll to position [0, 0]
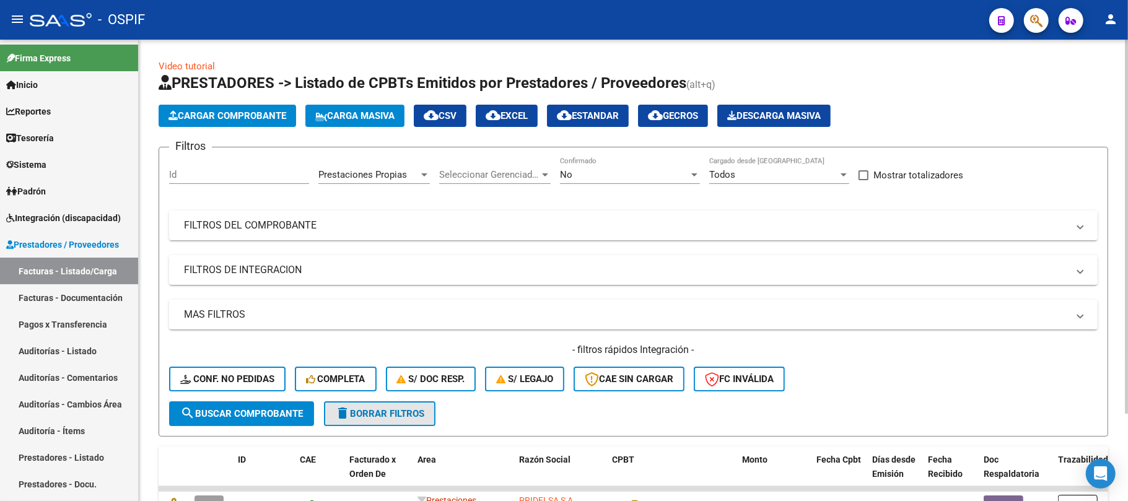
click at [352, 416] on span "delete Borrar Filtros" at bounding box center [379, 413] width 89 height 11
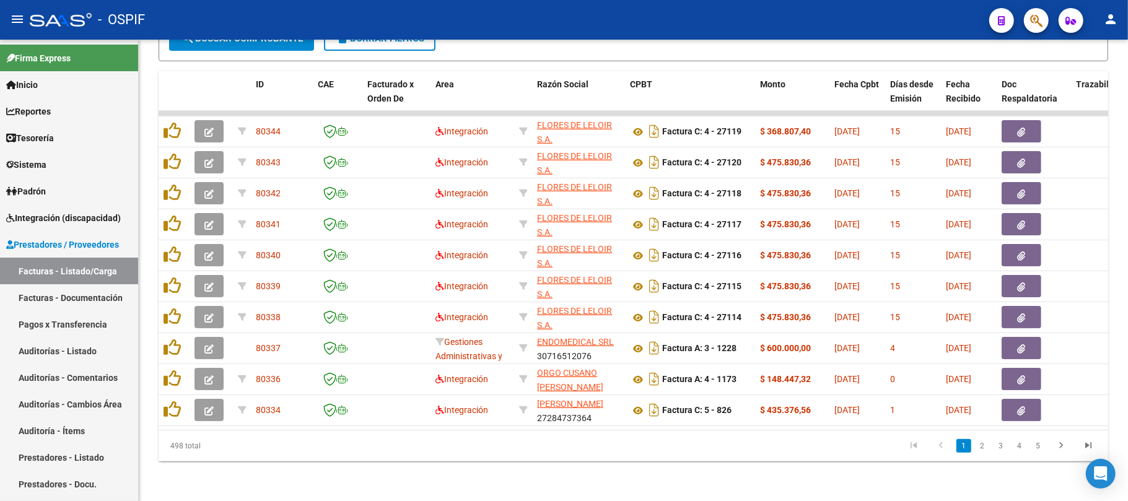
scroll to position [386, 0]
